Goal: Task Accomplishment & Management: Manage account settings

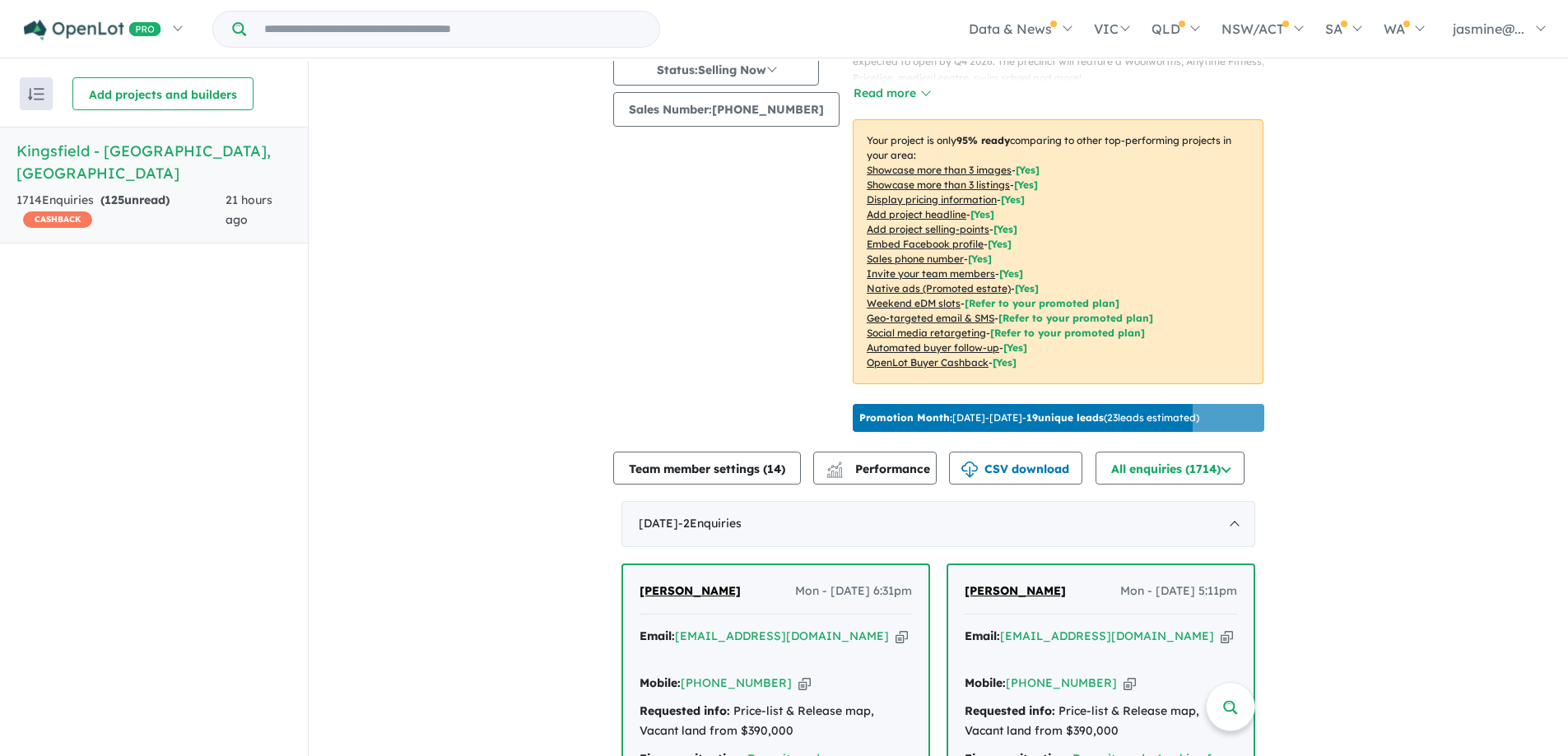
scroll to position [493, 0]
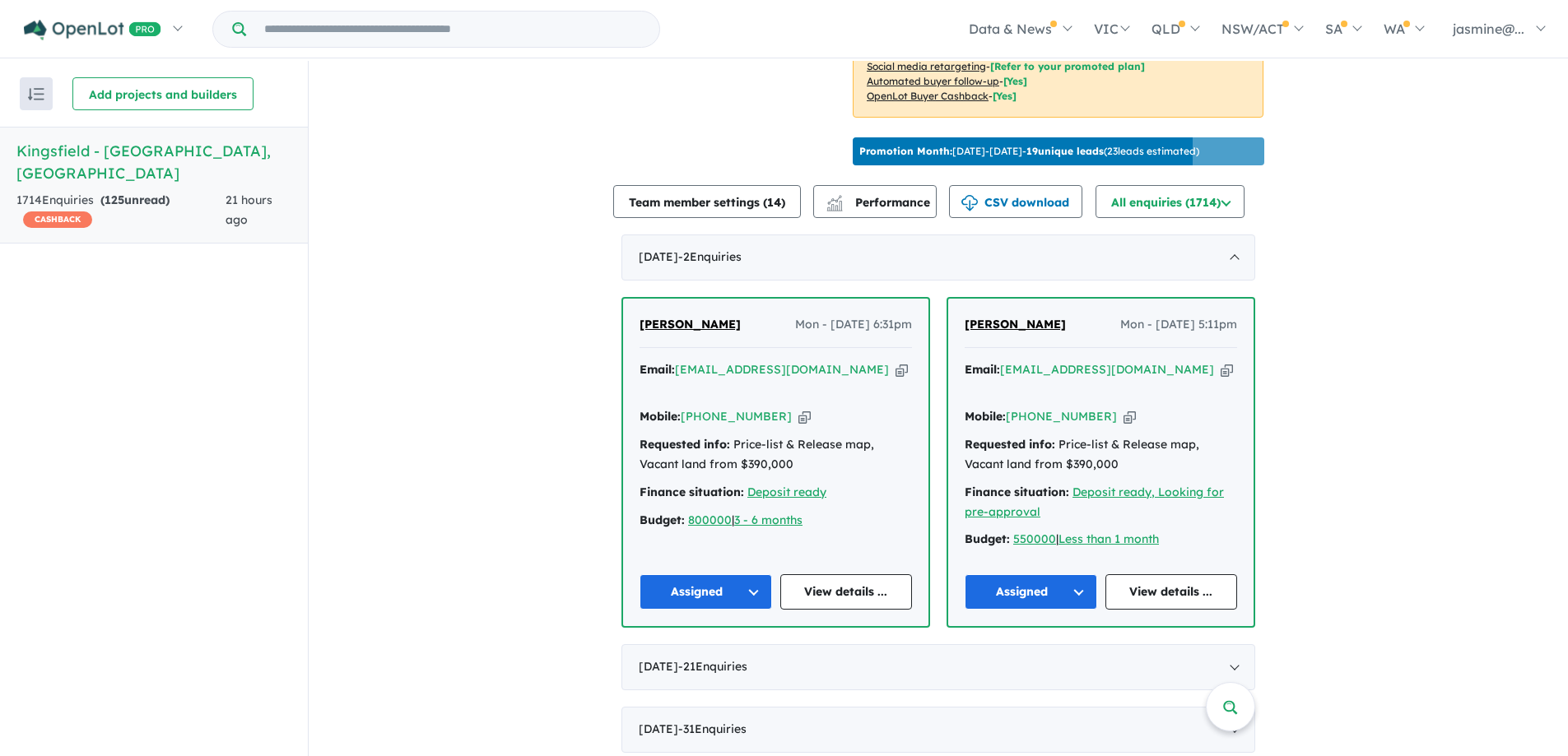
click at [1221, 369] on icon "button" at bounding box center [1227, 369] width 13 height 18
click at [1221, 370] on icon "button" at bounding box center [1227, 369] width 13 height 18
click at [1123, 408] on icon "button" at bounding box center [1129, 417] width 13 height 18
click at [1171, 582] on link "View details ..." at bounding box center [1172, 592] width 133 height 35
click at [827, 574] on link "View details ..." at bounding box center [847, 592] width 133 height 35
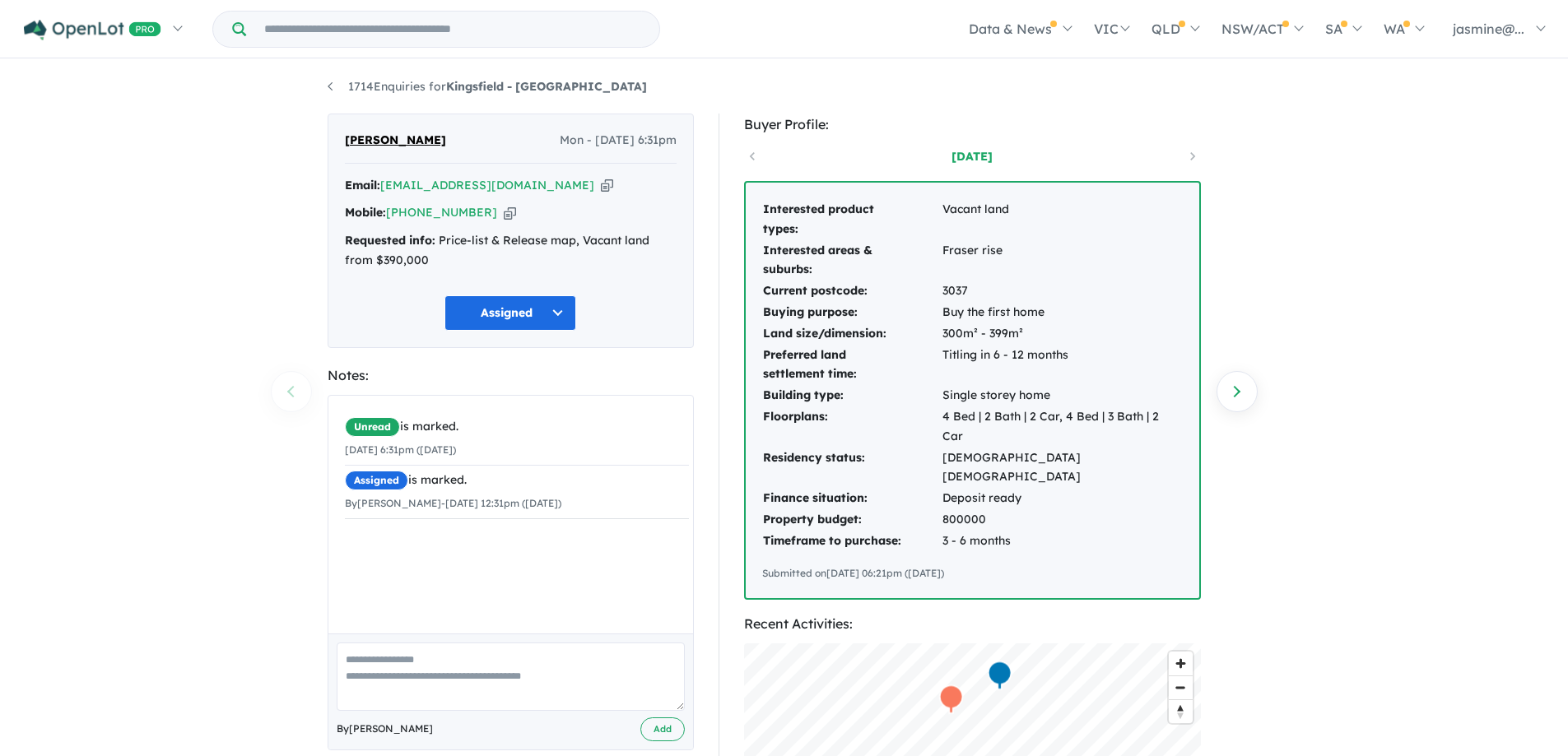
click at [601, 180] on icon "button" at bounding box center [606, 185] width 13 height 18
drag, startPoint x: 490, startPoint y: 209, endPoint x: 500, endPoint y: 216, distance: 12.2
click at [504, 213] on icon "button" at bounding box center [510, 213] width 13 height 18
